Goal: Transaction & Acquisition: Book appointment/travel/reservation

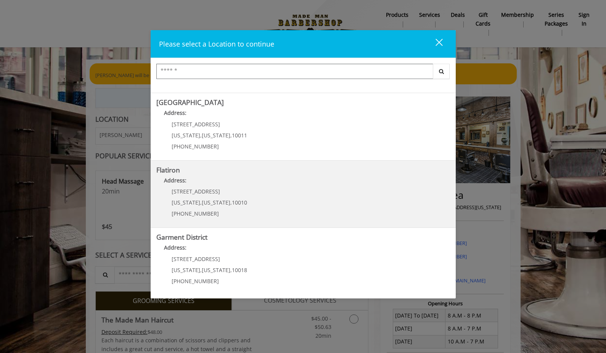
scroll to position [124, 0]
click at [308, 197] on "Flatiron Address: [STREET_ADDRESS][US_STATE][US_STATE] (917) 475-1765" at bounding box center [303, 195] width 294 height 56
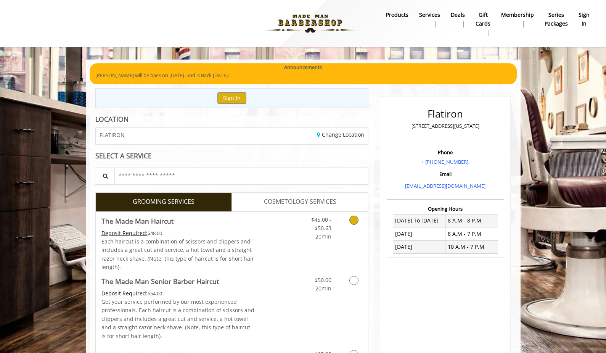
click at [291, 227] on link "Discounted Price" at bounding box center [276, 242] width 45 height 60
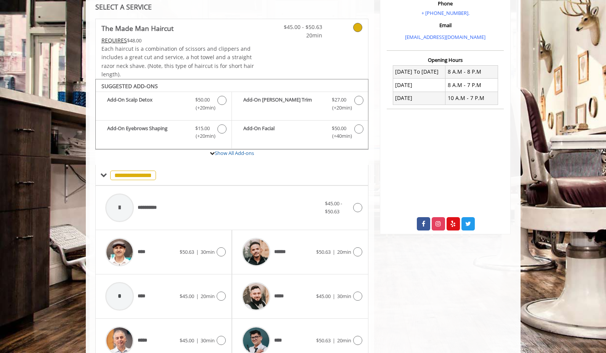
scroll to position [225, 0]
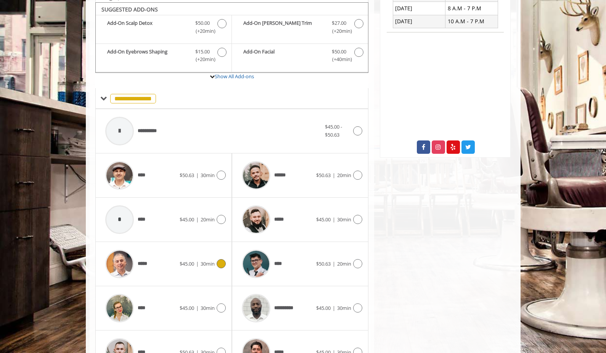
click at [180, 260] on span "$45.00" at bounding box center [187, 263] width 14 height 7
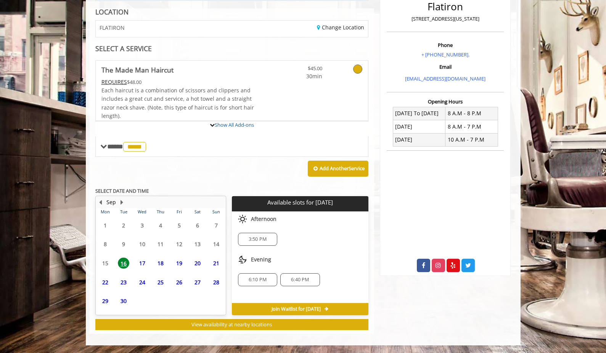
scroll to position [104, 0]
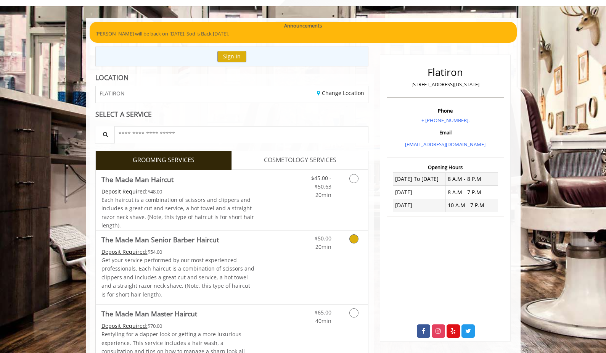
click at [290, 257] on link "Discounted Price" at bounding box center [276, 267] width 45 height 74
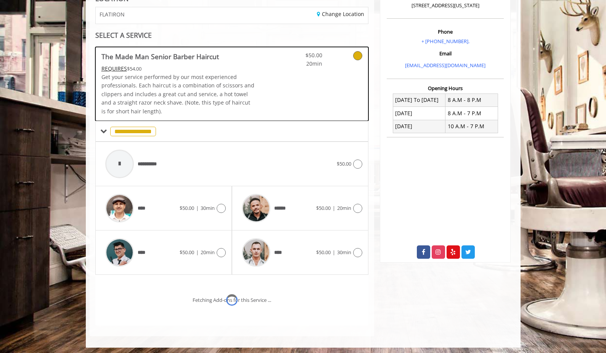
scroll to position [151, 0]
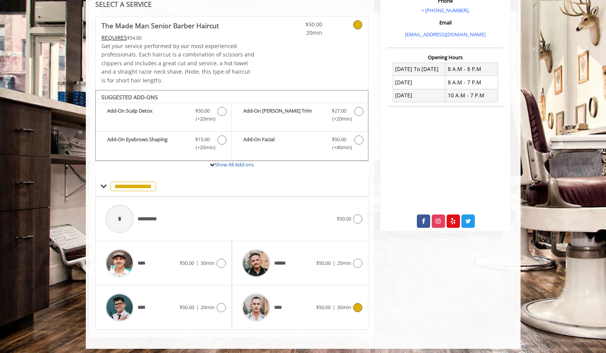
click at [324, 299] on div "**** $50.00 | 30min" at bounding box center [300, 307] width 124 height 36
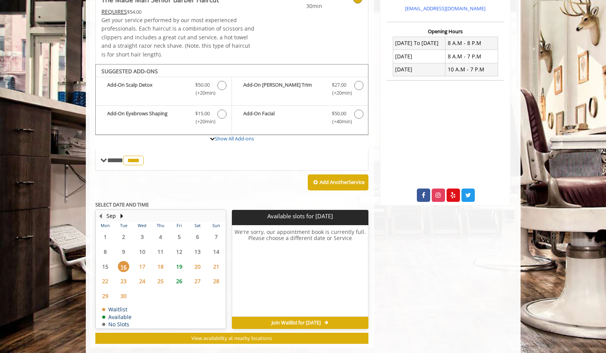
scroll to position [187, 0]
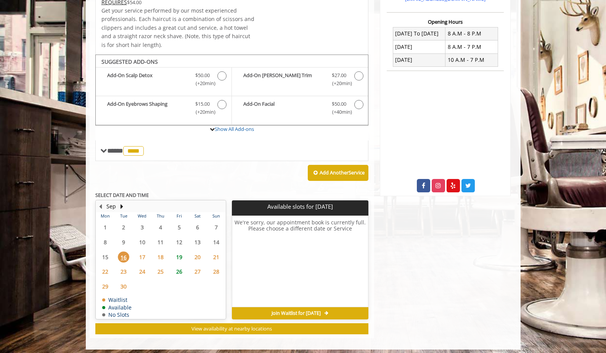
click at [179, 254] on span "19" at bounding box center [179, 256] width 11 height 11
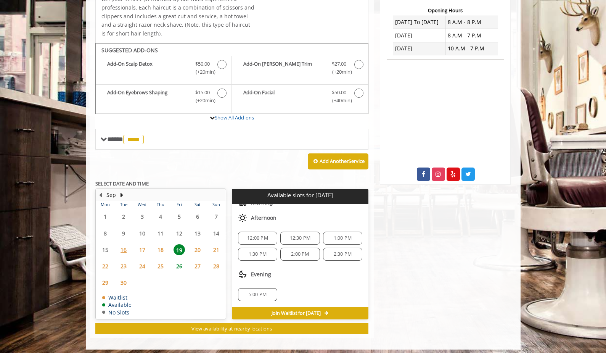
scroll to position [50, 0]
